Goal: Task Accomplishment & Management: Complete application form

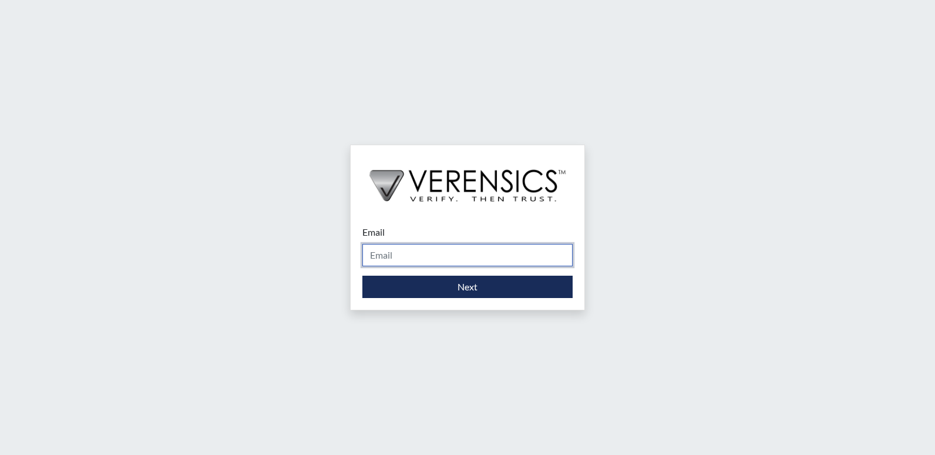
click at [499, 256] on input "Email" at bounding box center [468, 255] width 210 height 22
type input "[DOMAIN_NAME][EMAIL_ADDRESS][DOMAIN_NAME]"
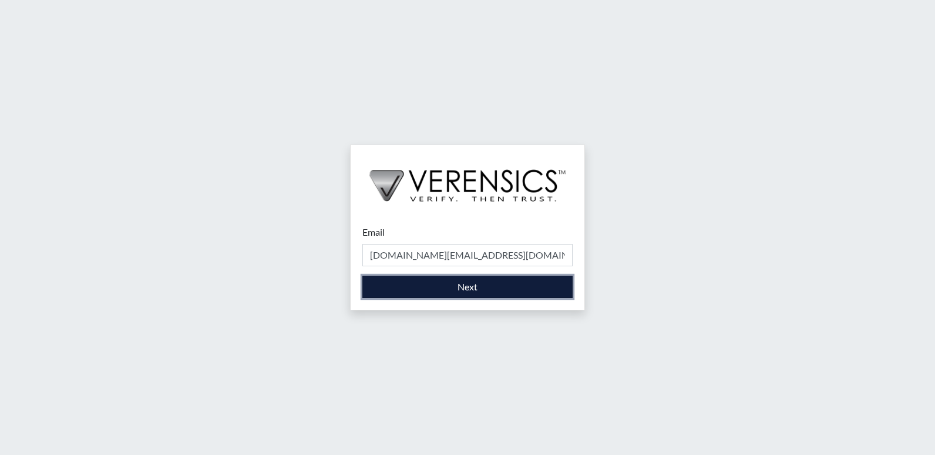
click at [447, 293] on button "Next" at bounding box center [468, 287] width 210 height 22
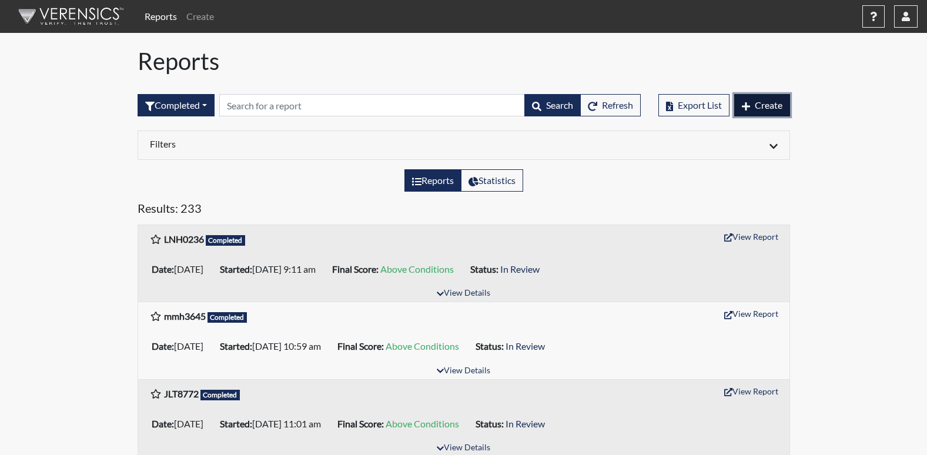
click at [755, 104] on span "Create" at bounding box center [769, 104] width 28 height 11
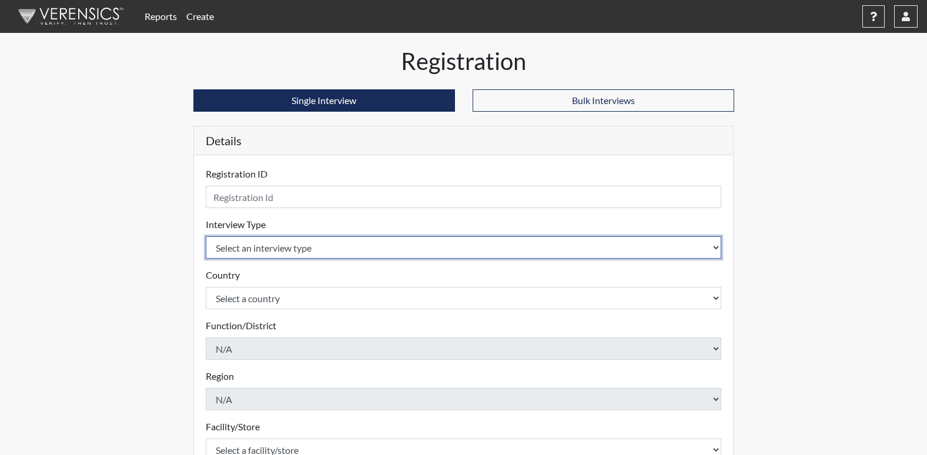
click at [289, 243] on select "Select an interview type Corrections Pre-Employment" at bounding box center [464, 247] width 516 height 22
select select "ff733e93-e1bf-11ea-9c9f-0eff0cf7eb8f"
click at [206, 236] on select "Select an interview type Corrections Pre-Employment" at bounding box center [464, 247] width 516 height 22
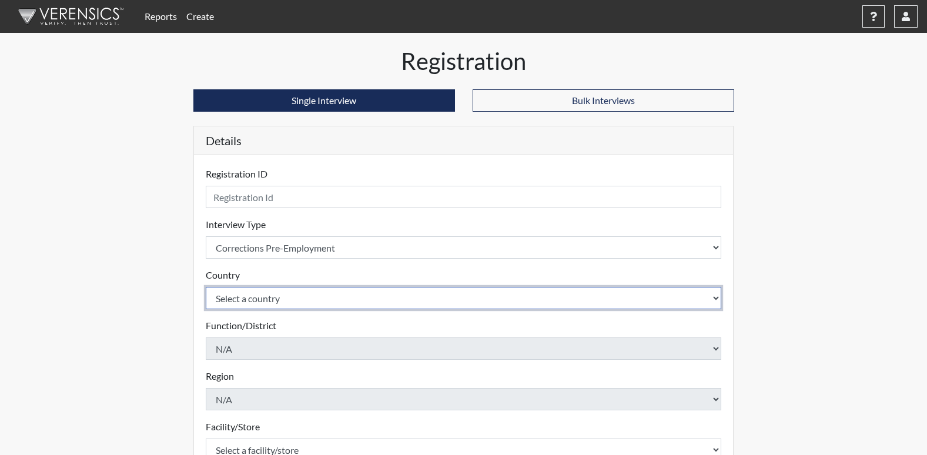
click at [260, 291] on select "Select a country [GEOGRAPHIC_DATA] [GEOGRAPHIC_DATA]" at bounding box center [464, 298] width 516 height 22
select select "united-states-of-[GEOGRAPHIC_DATA]"
click at [206, 287] on select "Select a country [GEOGRAPHIC_DATA] [GEOGRAPHIC_DATA]" at bounding box center [464, 298] width 516 height 22
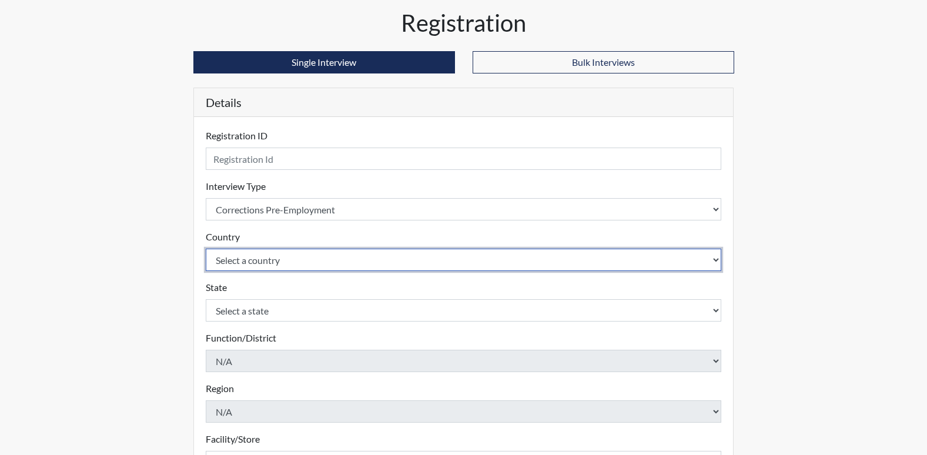
scroll to position [59, 0]
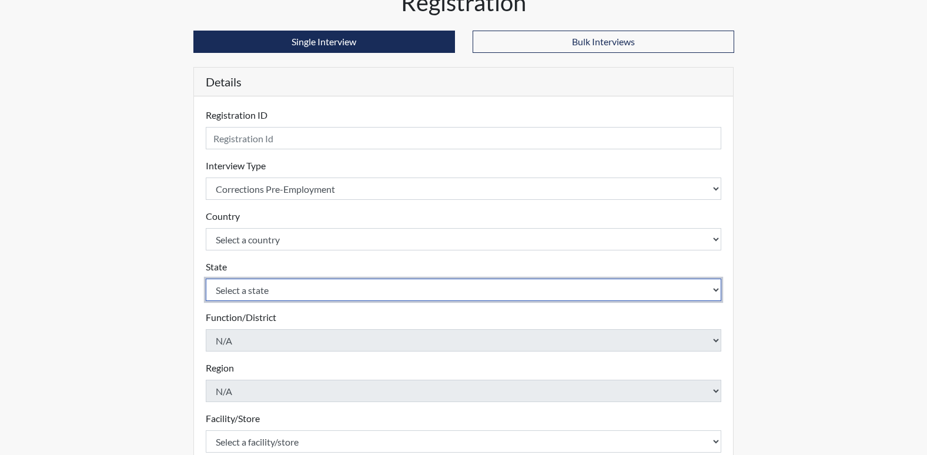
click at [261, 285] on select "Select a state [US_STATE] [US_STATE] [US_STATE] [US_STATE] [US_STATE] [US_STATE…" at bounding box center [464, 290] width 516 height 22
select select "GA"
click at [206, 279] on select "Select a state [US_STATE] [US_STATE] [US_STATE] [US_STATE] [US_STATE] [US_STATE…" at bounding box center [464, 290] width 516 height 22
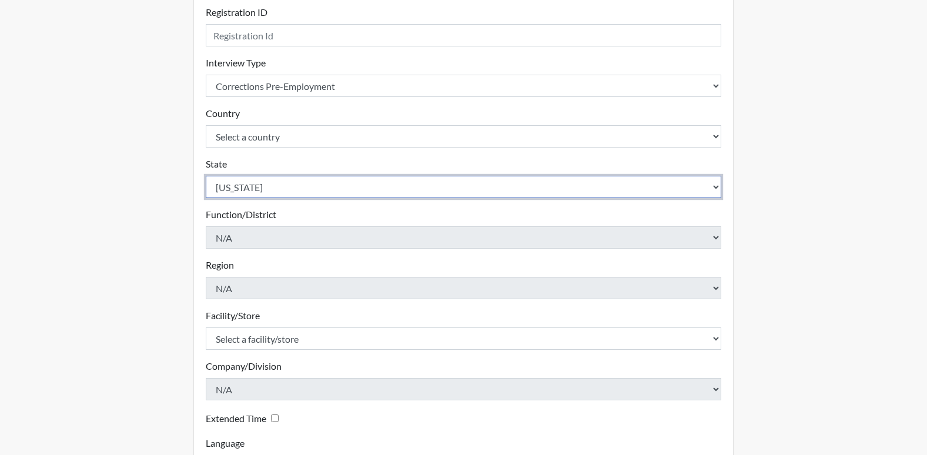
scroll to position [176, 0]
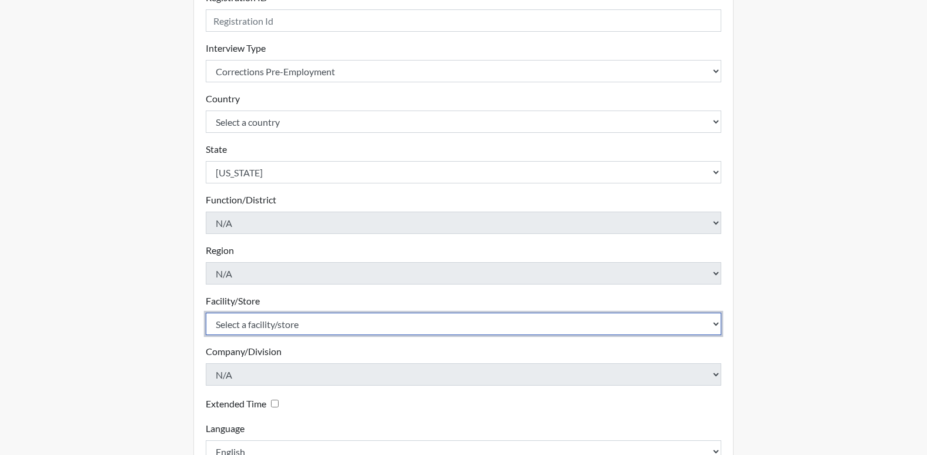
click at [246, 323] on select "Select a facility/store [PERSON_NAME] PDC Pulaski SP" at bounding box center [464, 324] width 516 height 22
select select "07d467a1-a762-4c04-a0fd-01b52b78d04c"
click at [206, 313] on select "Select a facility/store [PERSON_NAME] PDC Pulaski SP" at bounding box center [464, 324] width 516 height 22
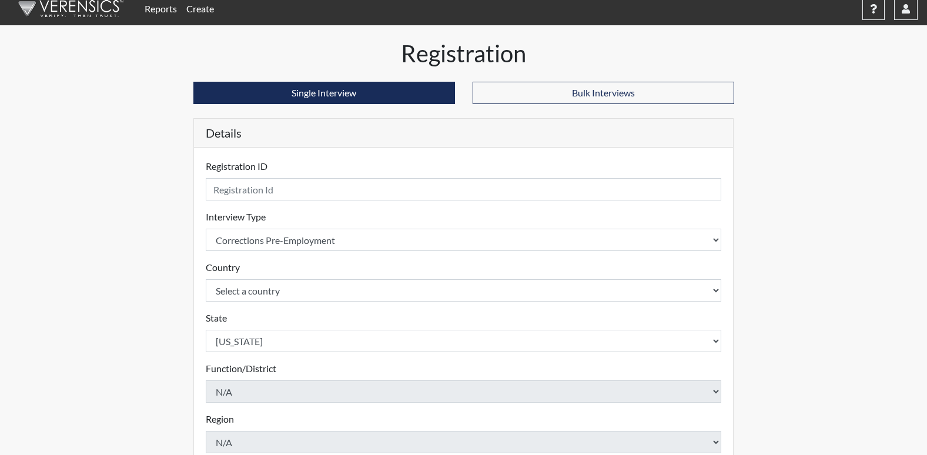
scroll to position [0, 0]
